Goal: Navigation & Orientation: Find specific page/section

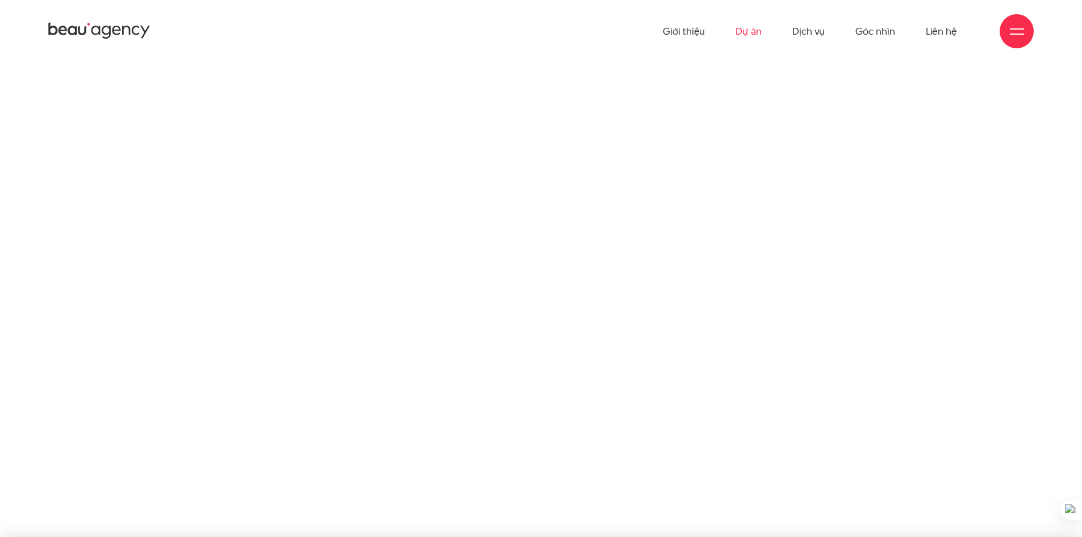
click at [758, 31] on link "Dự án" at bounding box center [749, 31] width 26 height 62
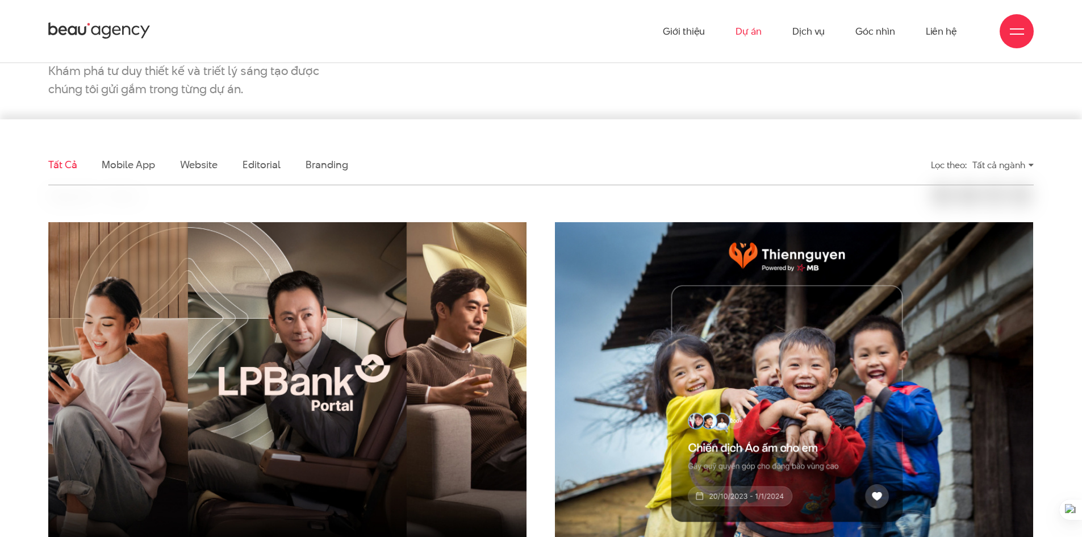
scroll to position [57, 0]
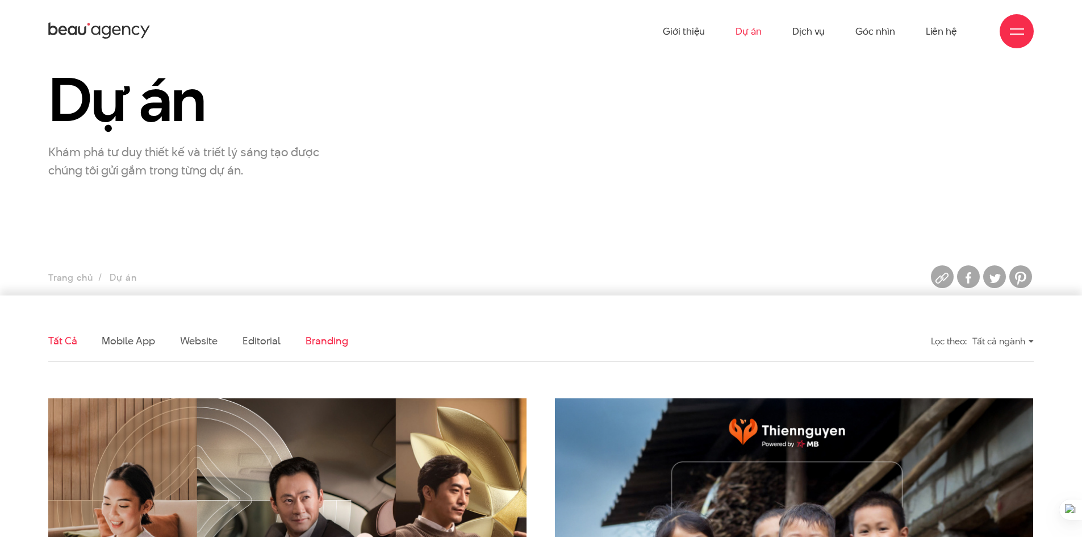
click at [314, 341] on link "Branding" at bounding box center [327, 340] width 42 height 14
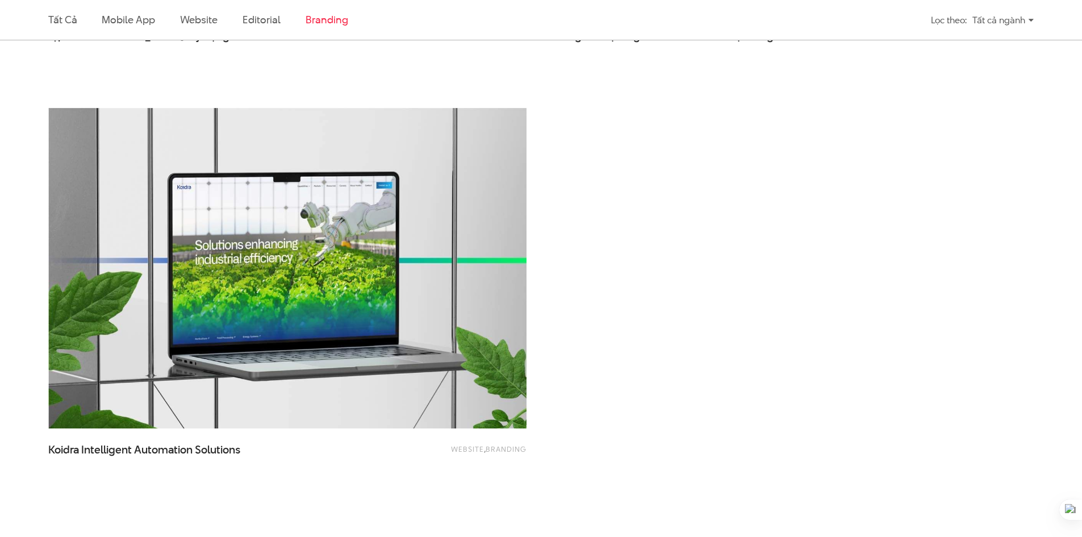
scroll to position [1173, 0]
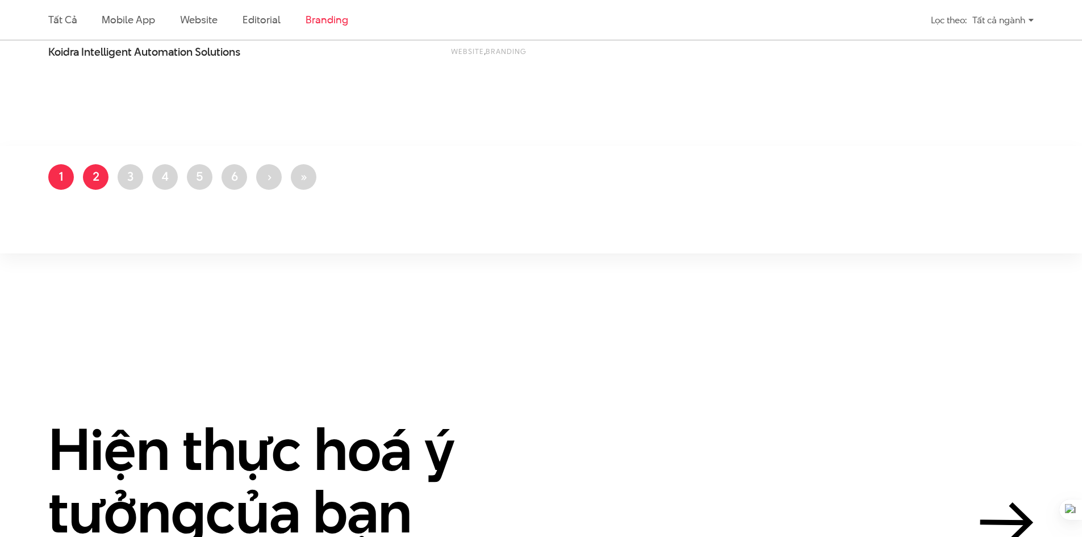
click at [94, 174] on link "Trang 2" at bounding box center [96, 177] width 26 height 26
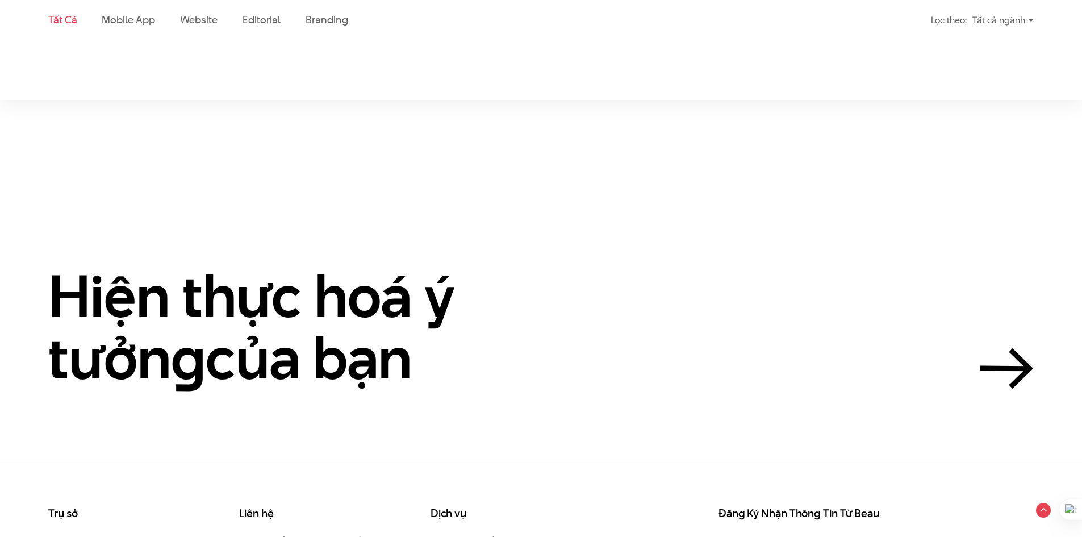
scroll to position [3181, 0]
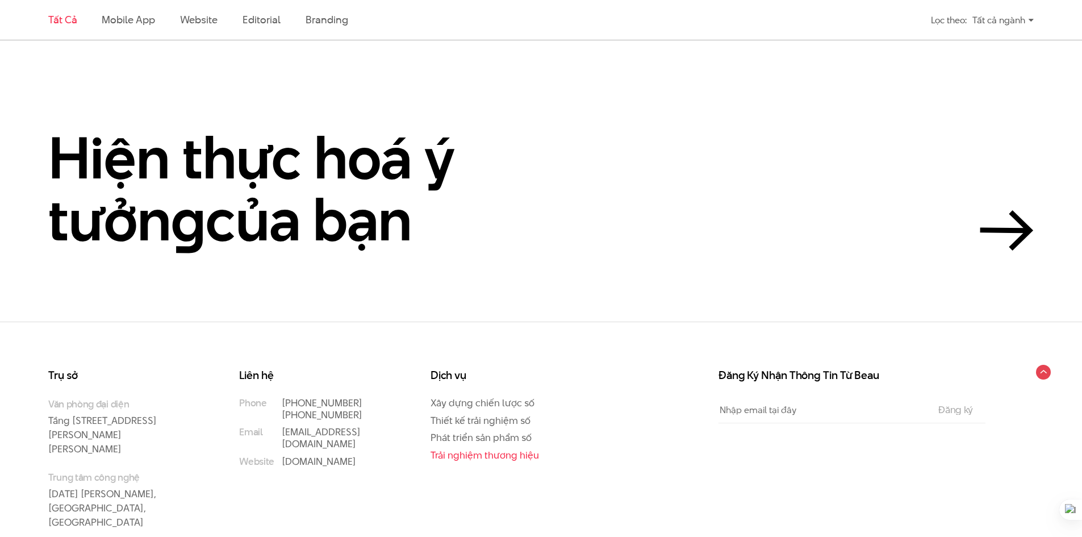
click at [479, 449] on link "Trải nghiệm thương hiệu" at bounding box center [485, 455] width 109 height 14
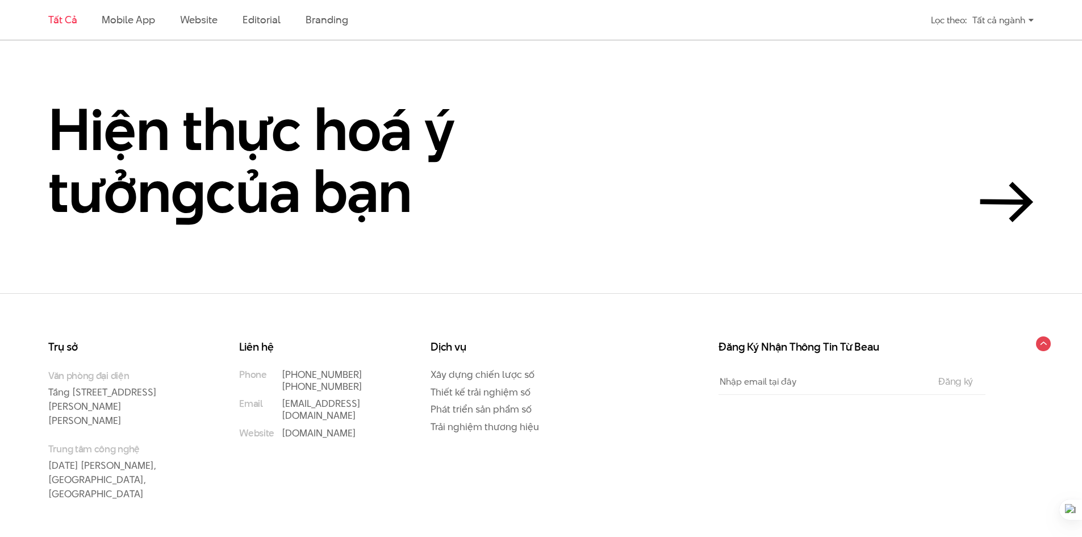
scroll to position [3226, 0]
